Goal: Transaction & Acquisition: Purchase product/service

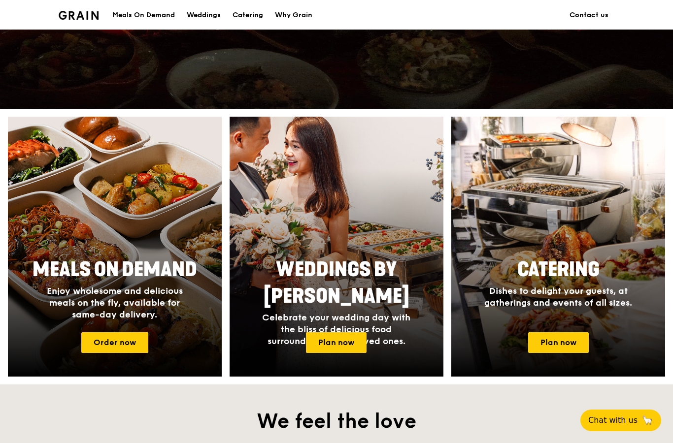
scroll to position [285, 0]
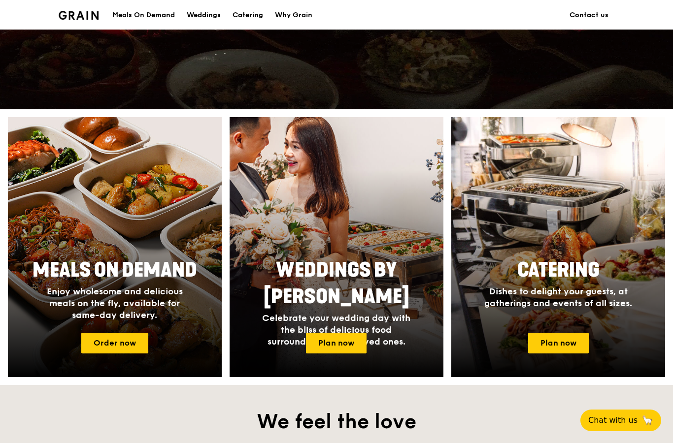
click at [560, 336] on link "Plan now" at bounding box center [558, 343] width 61 height 21
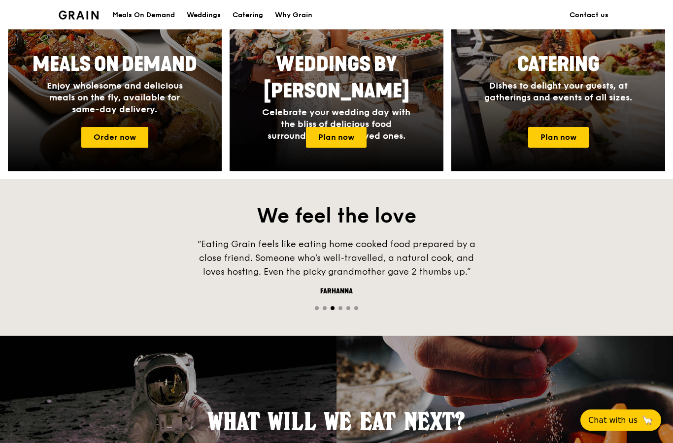
scroll to position [491, 0]
click at [120, 127] on link "Order now" at bounding box center [114, 137] width 67 height 21
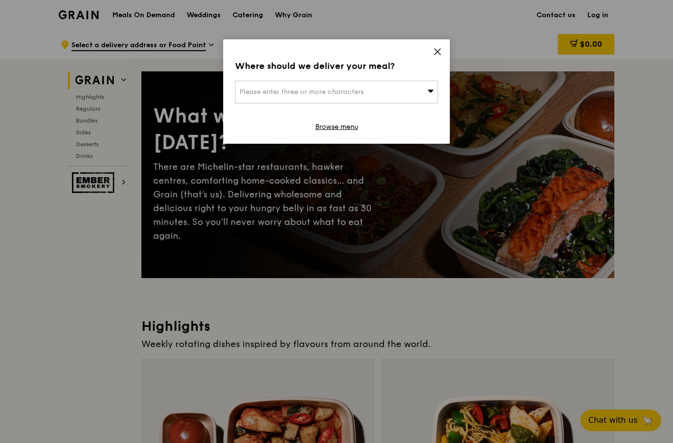
click at [438, 50] on icon at bounding box center [438, 52] width 6 height 6
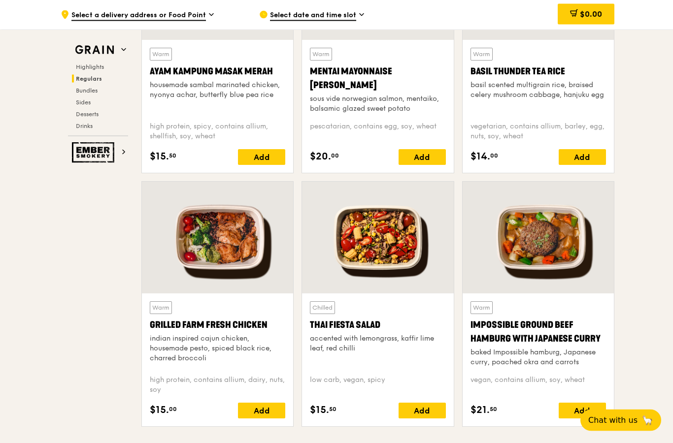
scroll to position [990, 0]
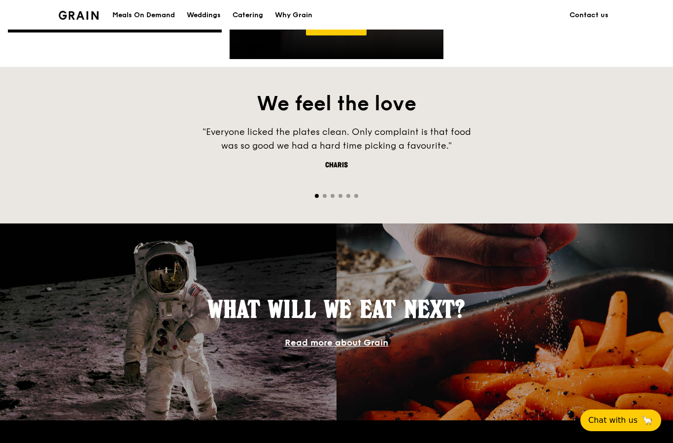
scroll to position [491, 0]
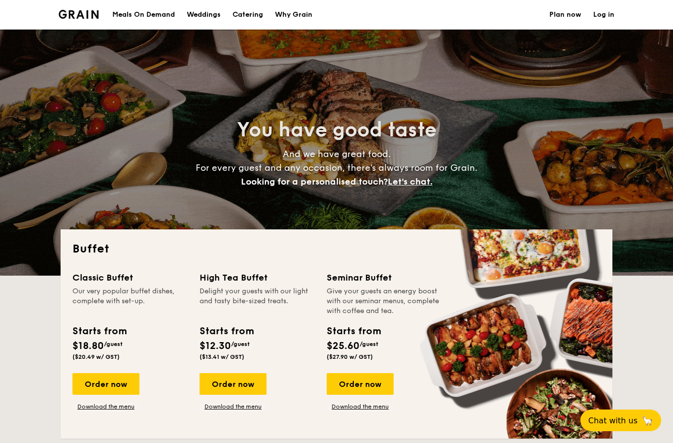
select select
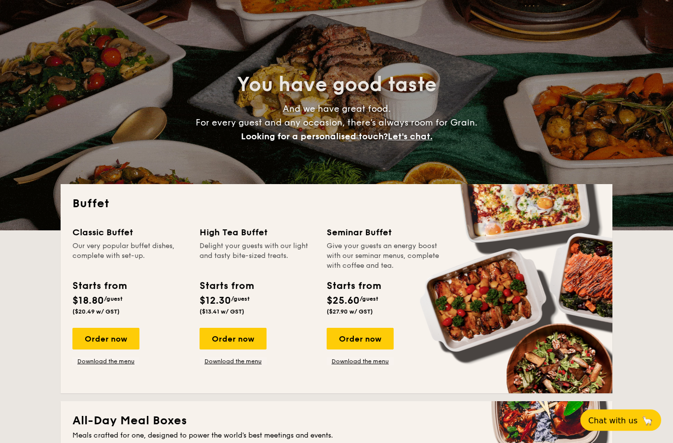
scroll to position [32, 0]
